Goal: Task Accomplishment & Management: Manage account settings

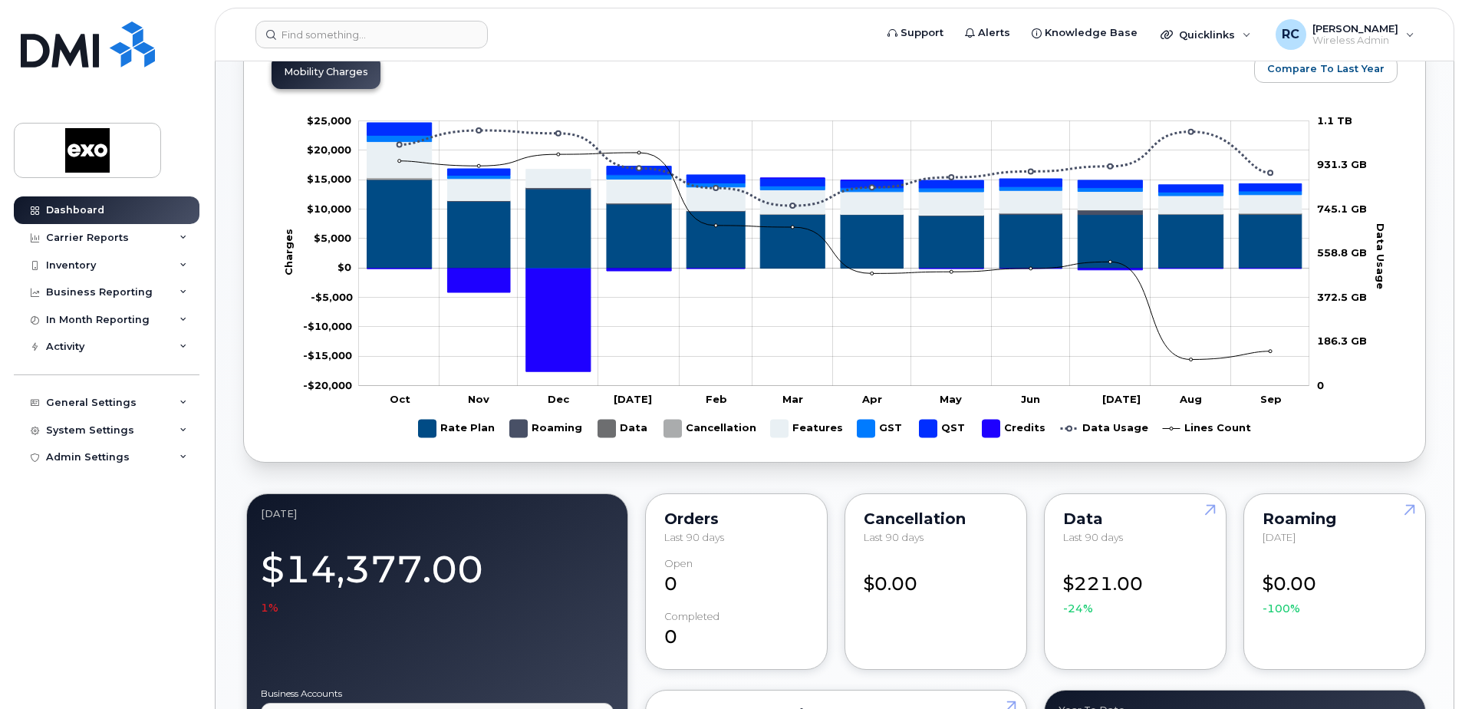
scroll to position [537, 0]
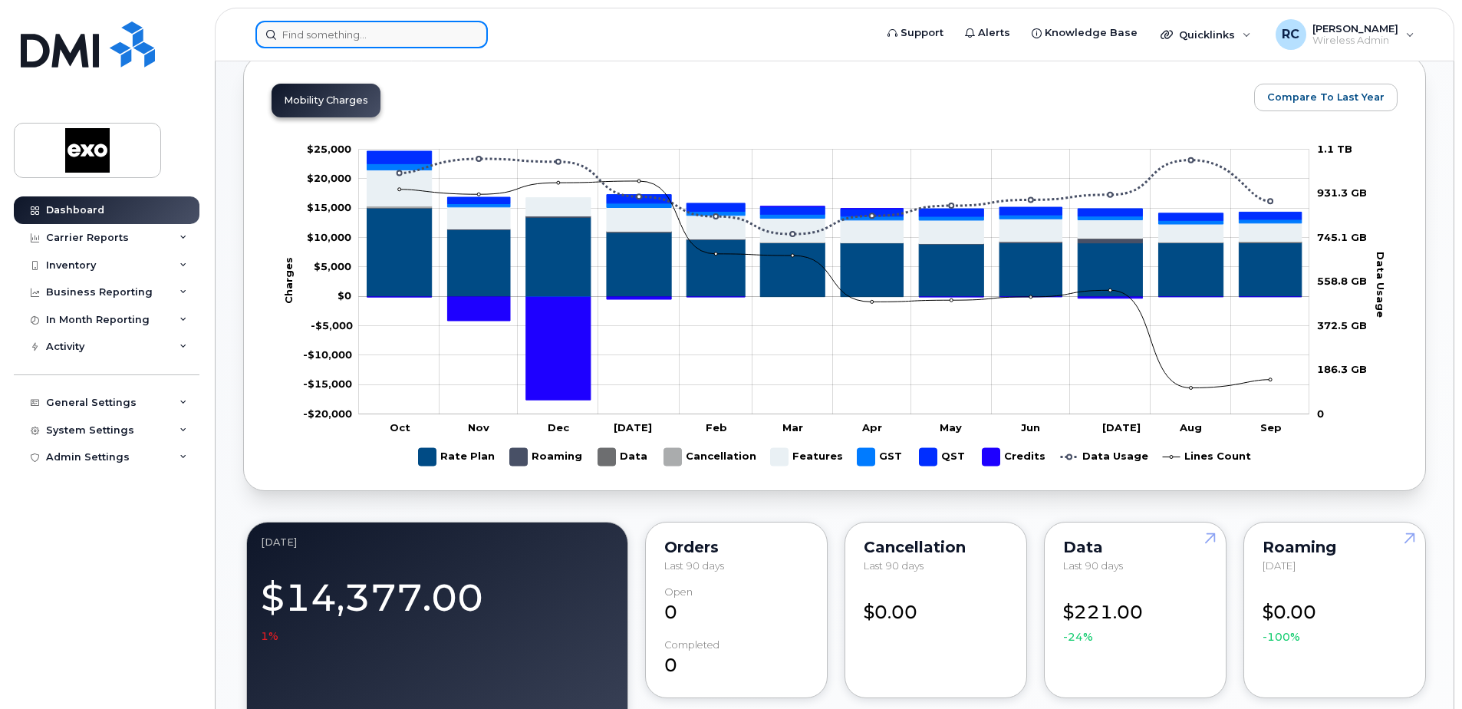
click at [368, 37] on input at bounding box center [372, 35] width 232 height 28
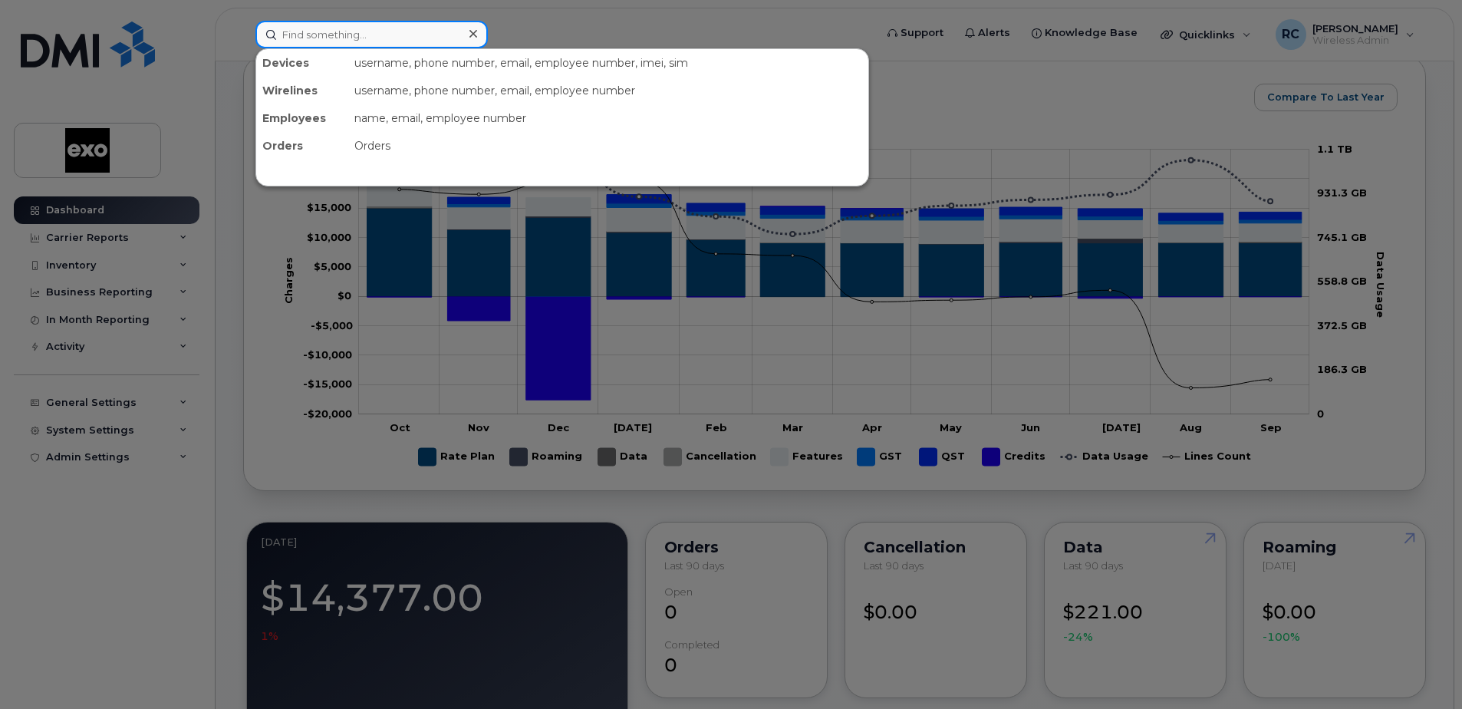
paste input "4384394212"
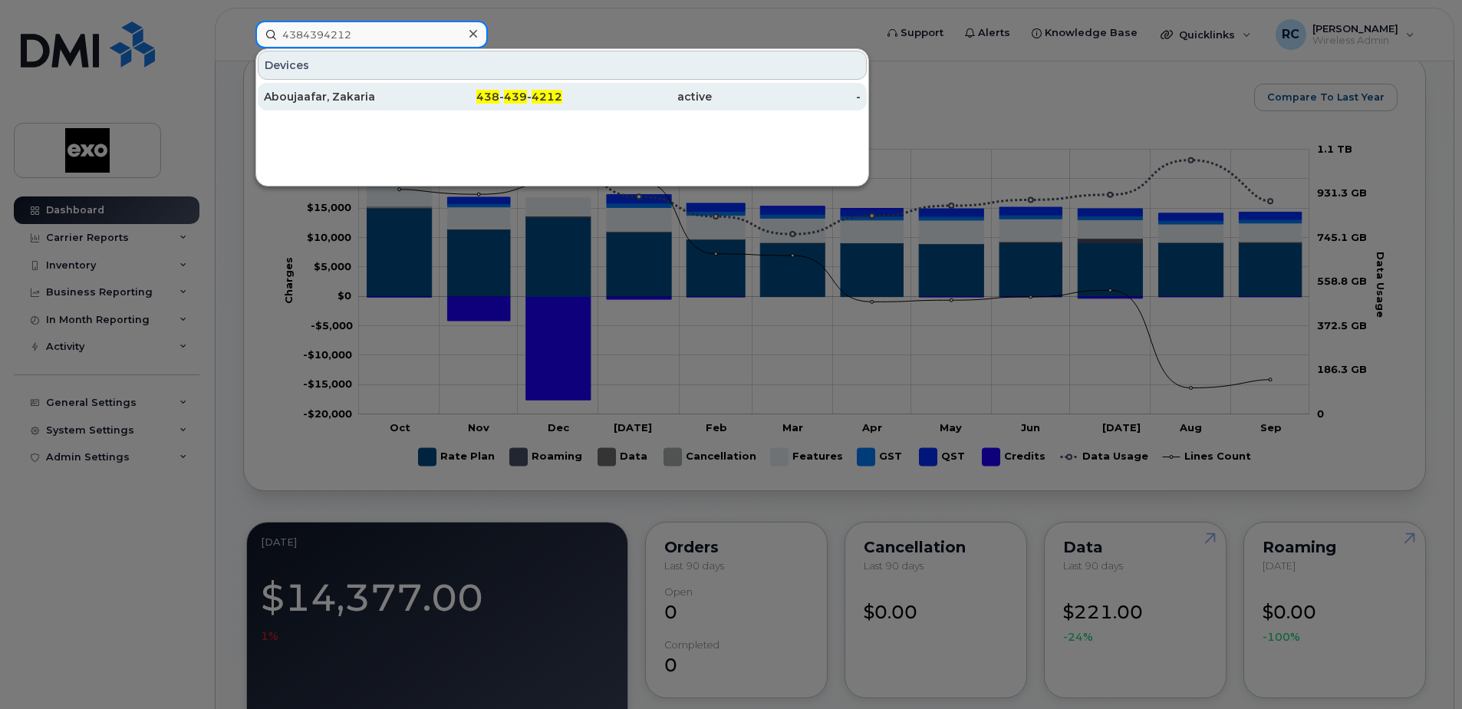
type input "4384394212"
click at [348, 94] on div "Aboujaafar, Zakaria" at bounding box center [339, 96] width 150 height 15
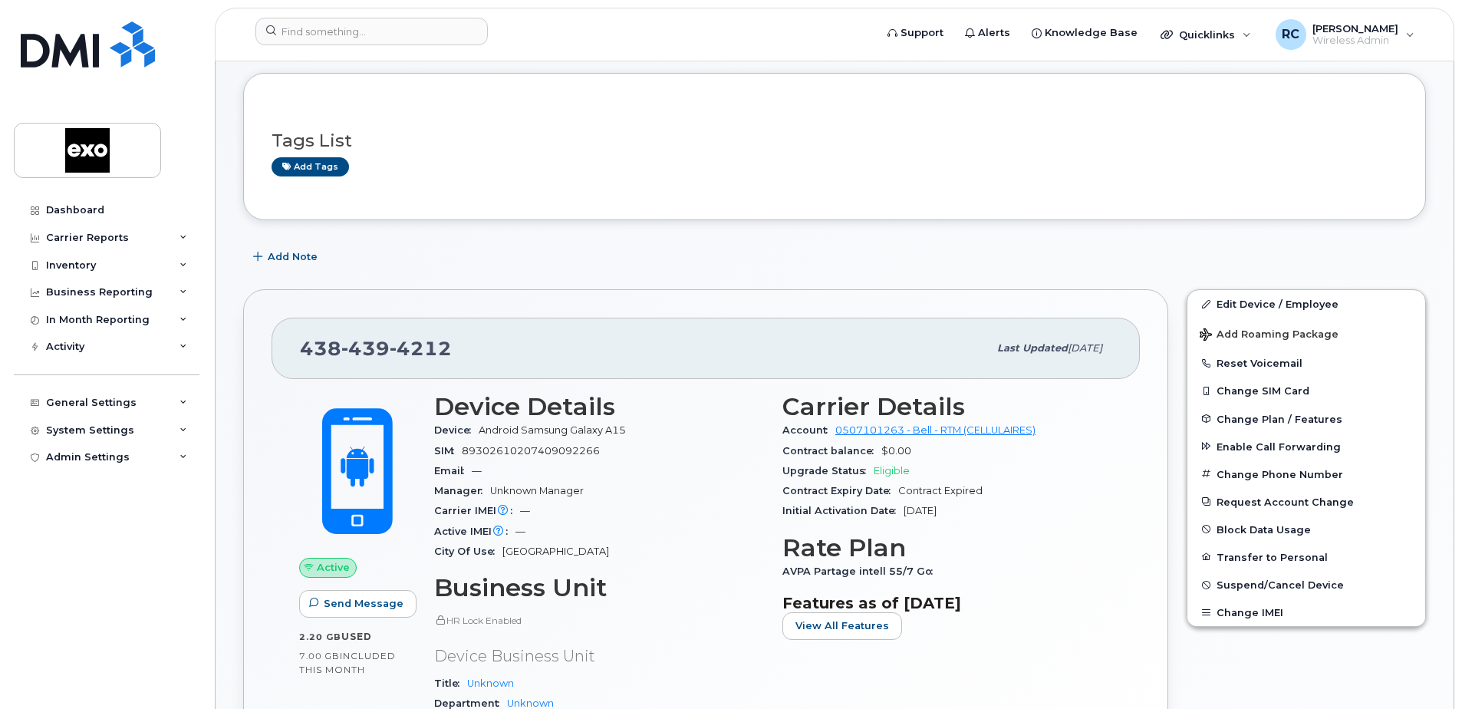
scroll to position [153, 0]
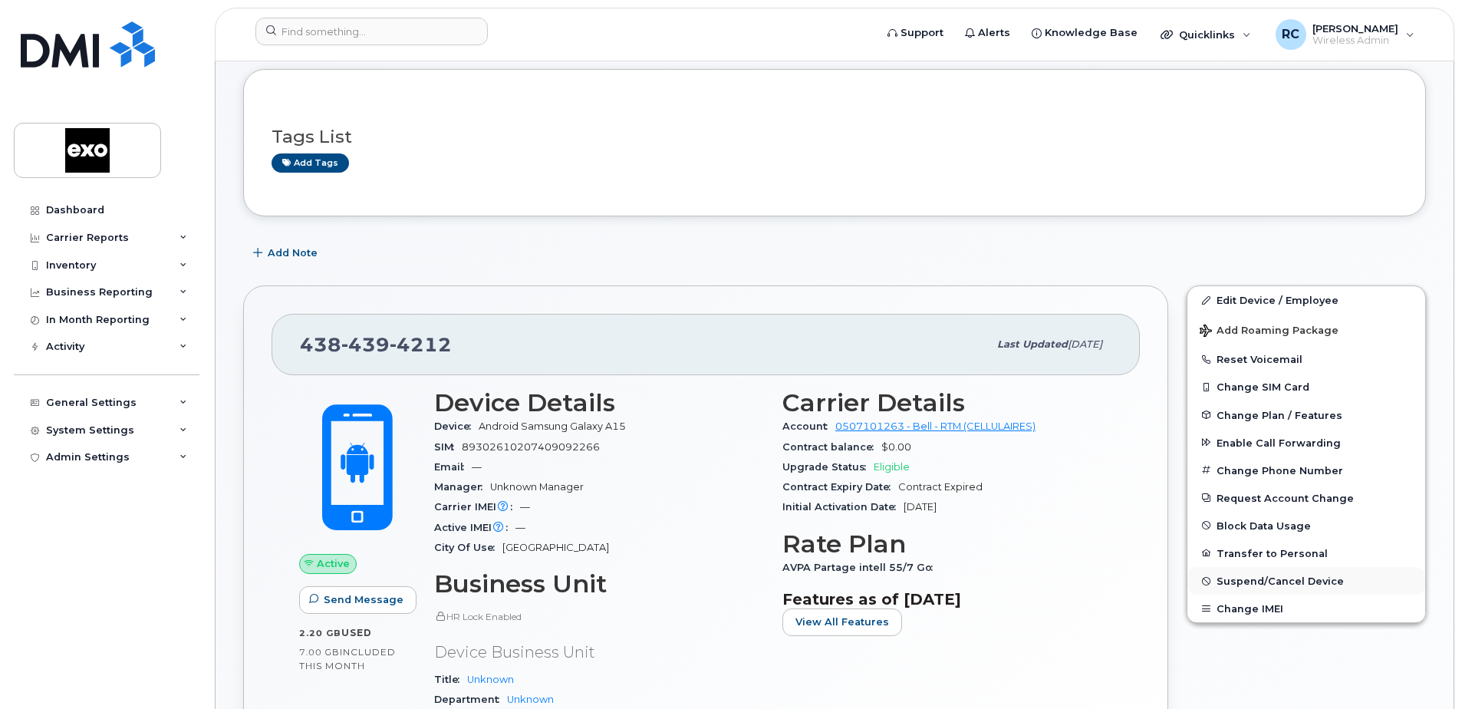
click at [1255, 578] on span "Suspend/Cancel Device" at bounding box center [1280, 581] width 127 height 12
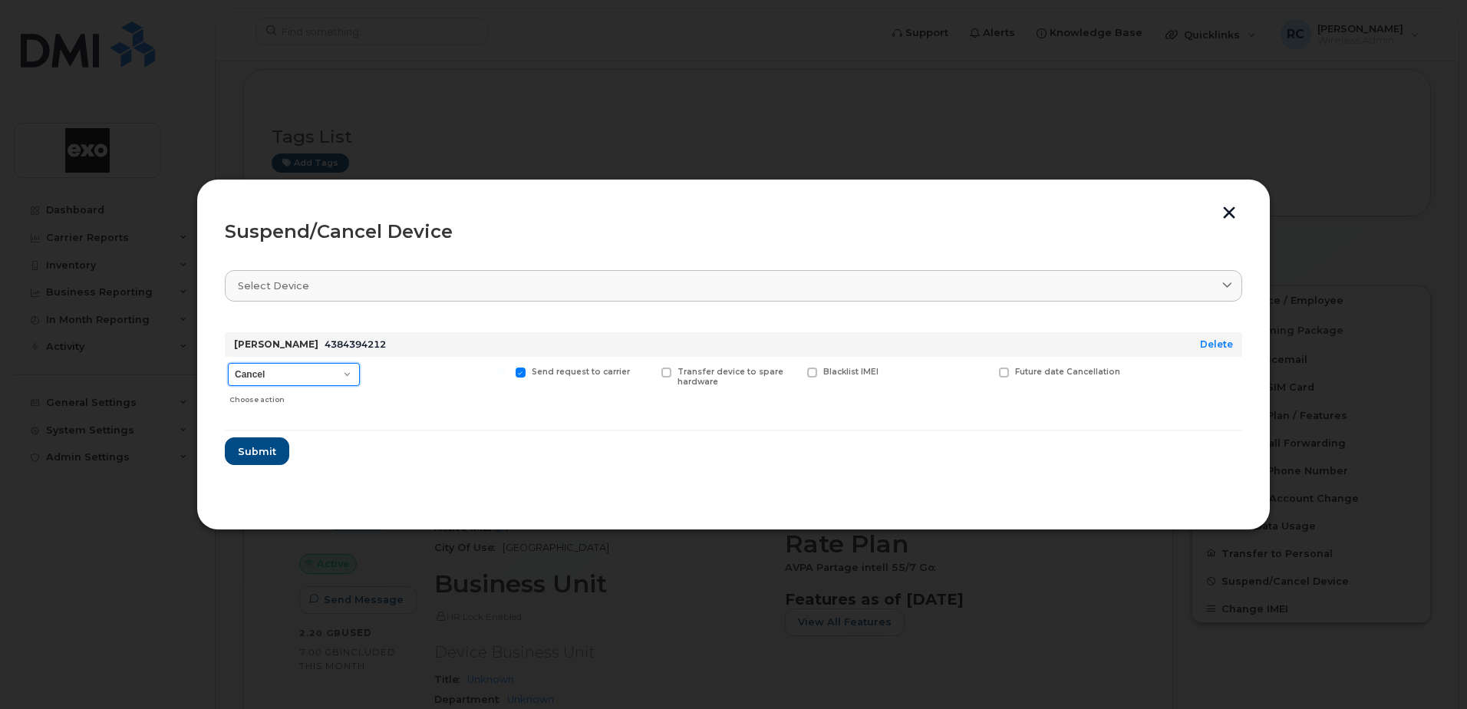
click at [351, 374] on select "Cancel Suspend - Extend Suspension Suspend - Reduced Rate Suspend - Full Rate S…" at bounding box center [294, 374] width 132 height 23
select select "[object Object]"
click at [228, 363] on select "Cancel Suspend - Extend Suspension Suspend - Reduced Rate Suspend - Full Rate S…" at bounding box center [294, 374] width 132 height 23
click at [251, 452] on span "Submit" at bounding box center [256, 451] width 38 height 15
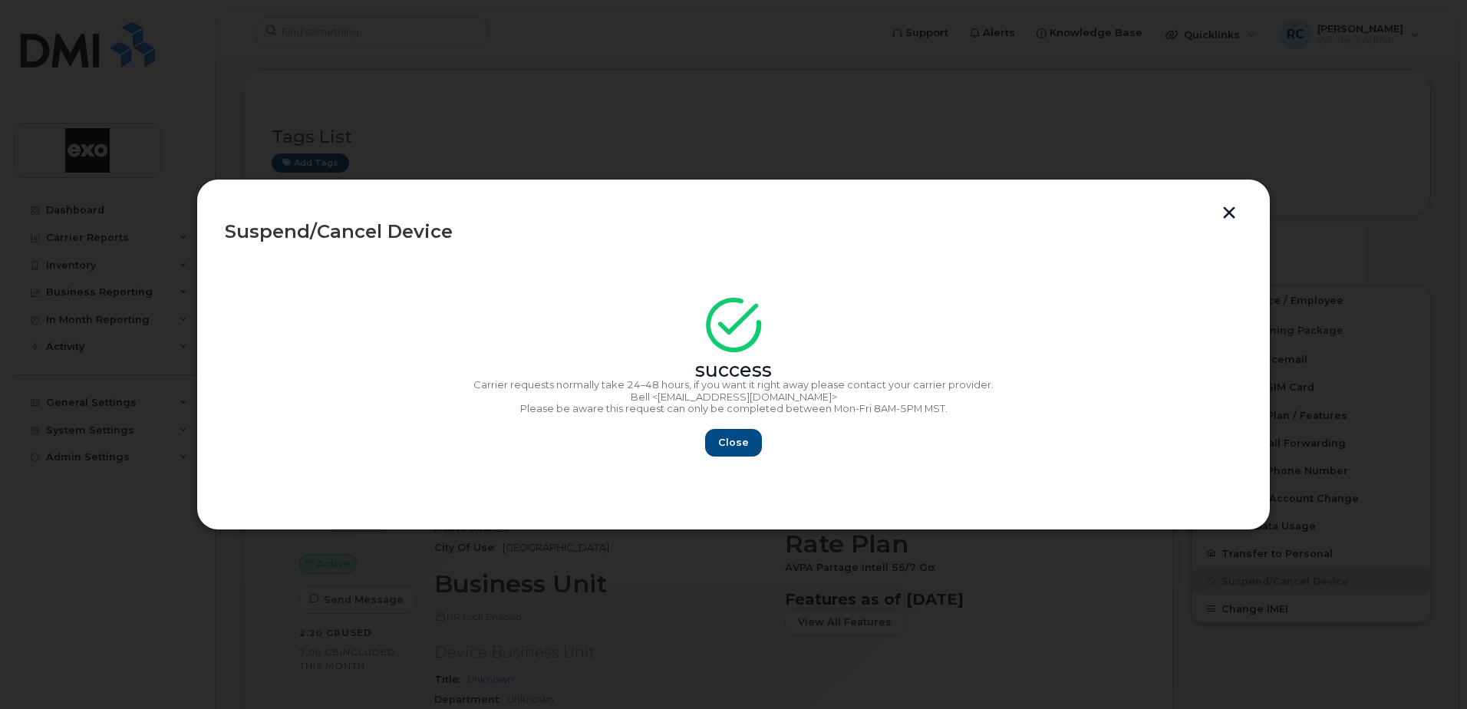
click at [1241, 209] on header "Suspend/Cancel Device" at bounding box center [733, 231] width 1017 height 49
click at [1238, 211] on button "button" at bounding box center [1229, 214] width 23 height 16
